Goal: Information Seeking & Learning: Learn about a topic

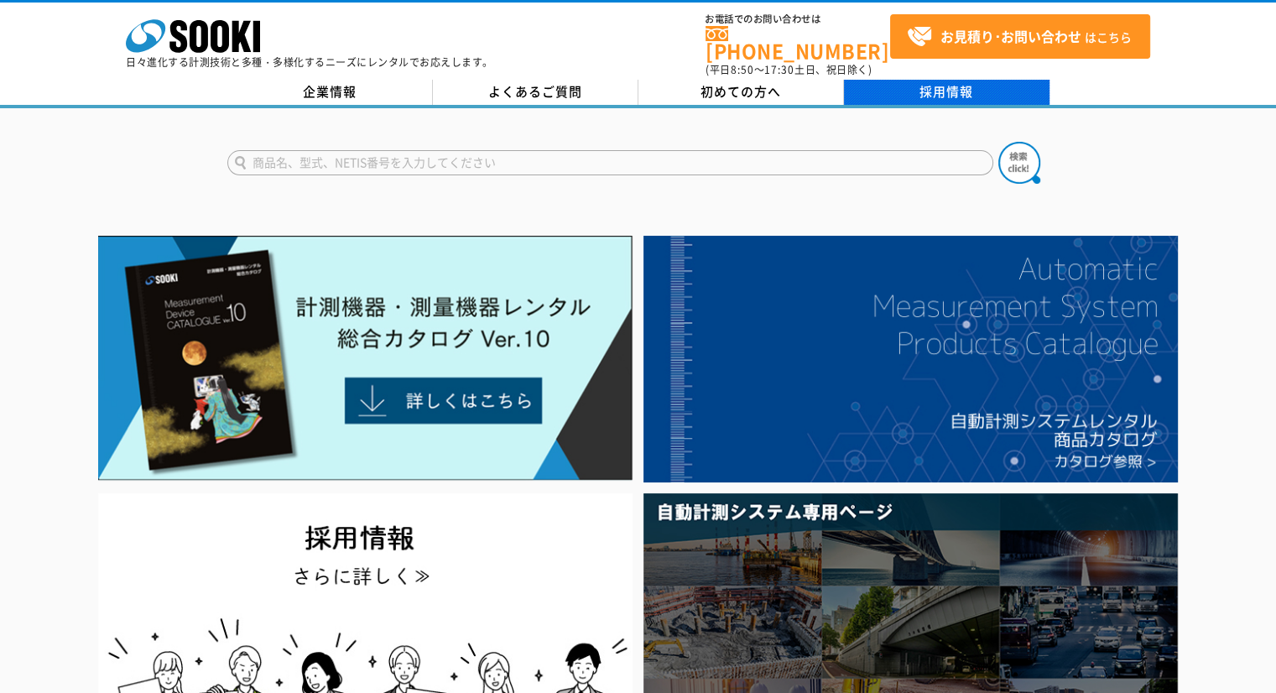
click at [952, 85] on link "採用情報" at bounding box center [946, 92] width 205 height 25
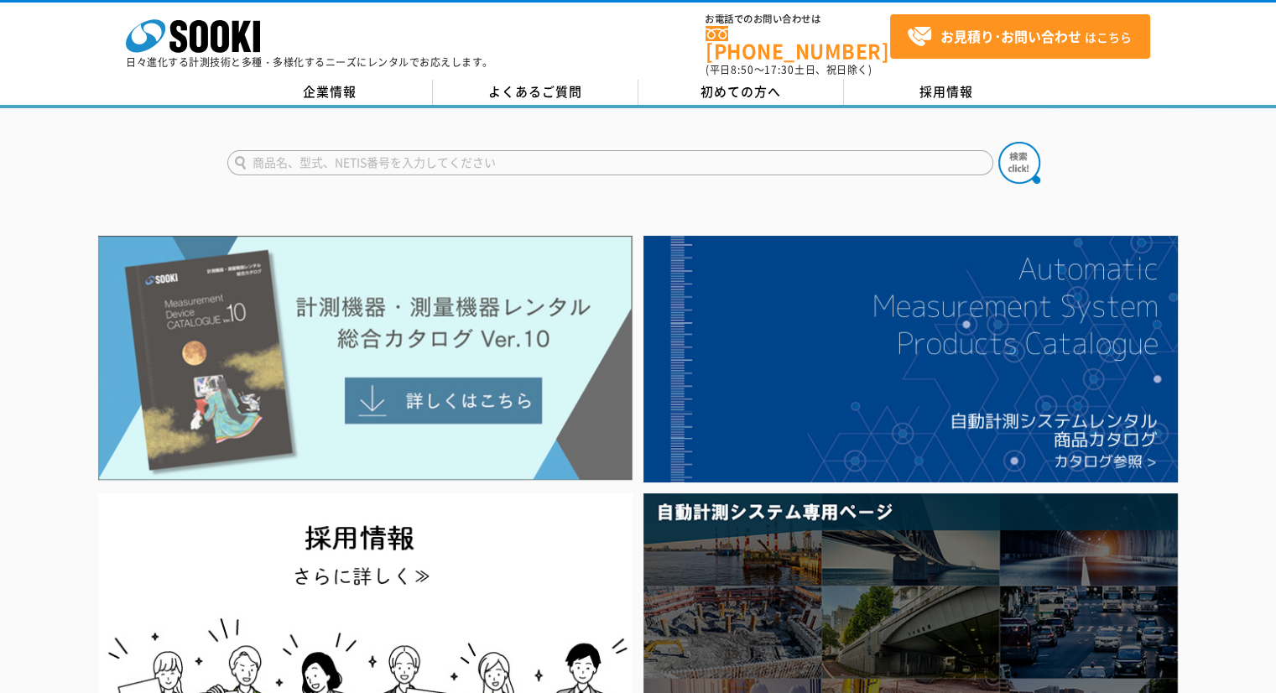
click at [434, 307] on img at bounding box center [365, 358] width 534 height 245
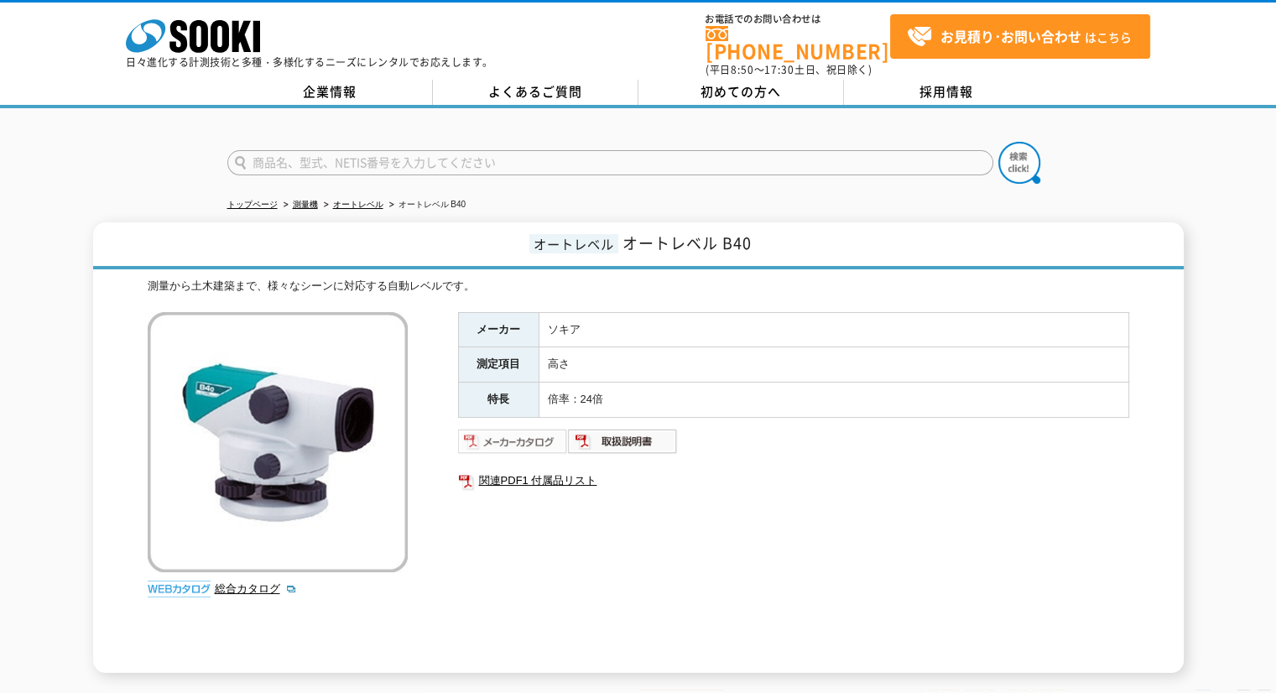
click at [533, 428] on img at bounding box center [513, 441] width 110 height 27
click at [646, 428] on img at bounding box center [623, 441] width 110 height 27
